Goal: Ask a question: Seek information or help from site administrators or community

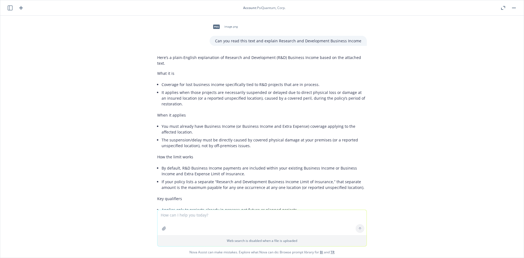
click at [19, 9] on icon "button" at bounding box center [21, 8] width 7 height 7
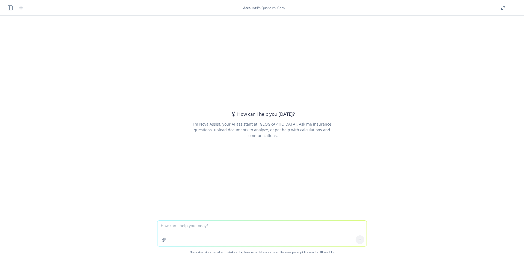
click at [216, 225] on textarea at bounding box center [262, 234] width 209 height 26
click at [229, 224] on textarea at bounding box center [262, 234] width 209 height 26
type textarea "W"
click at [7, 10] on header "Account : PsiQuantum, Corp." at bounding box center [262, 7] width 524 height 15
click at [8, 8] on icon "button" at bounding box center [10, 7] width 5 height 5
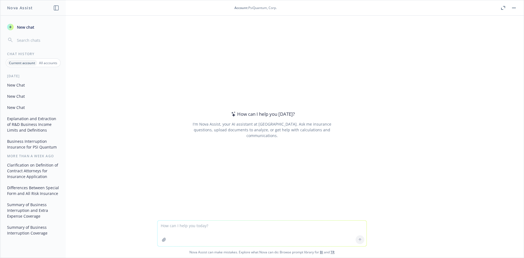
click at [36, 124] on button "Explanation and Extraction of R&D Business Income Limits and Definitions" at bounding box center [33, 124] width 57 height 20
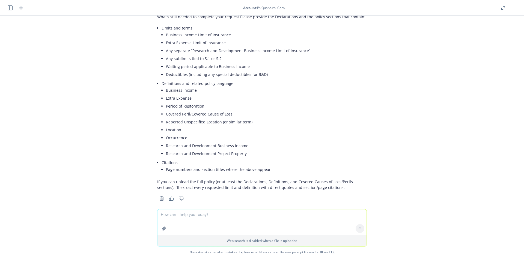
scroll to position [507, 0]
click at [11, 9] on icon "button" at bounding box center [10, 7] width 5 height 5
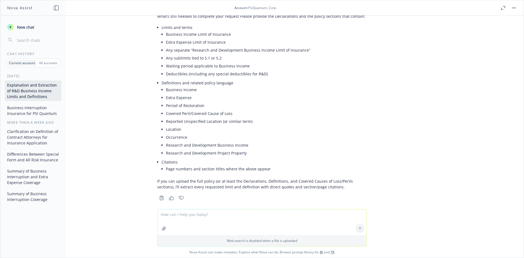
click at [26, 109] on button "Business Interruption Insurance for PSI Quantum" at bounding box center [33, 110] width 57 height 15
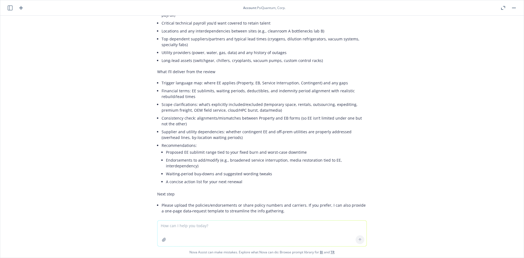
scroll to position [1400, 0]
click at [210, 228] on textarea at bounding box center [262, 234] width 209 height 26
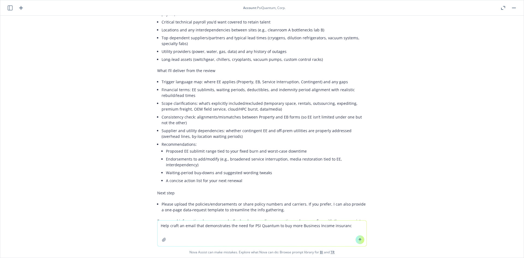
type textarea "Help craft an email that demonstrates the need for PSI Quantum to buy more Busi…"
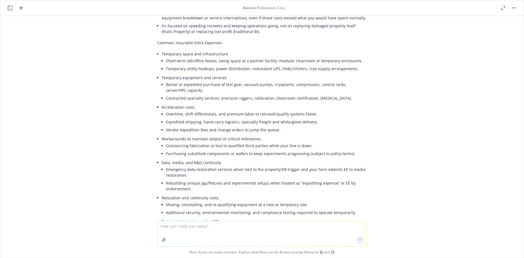
scroll to position [642, 0]
